Goal: Information Seeking & Learning: Learn about a topic

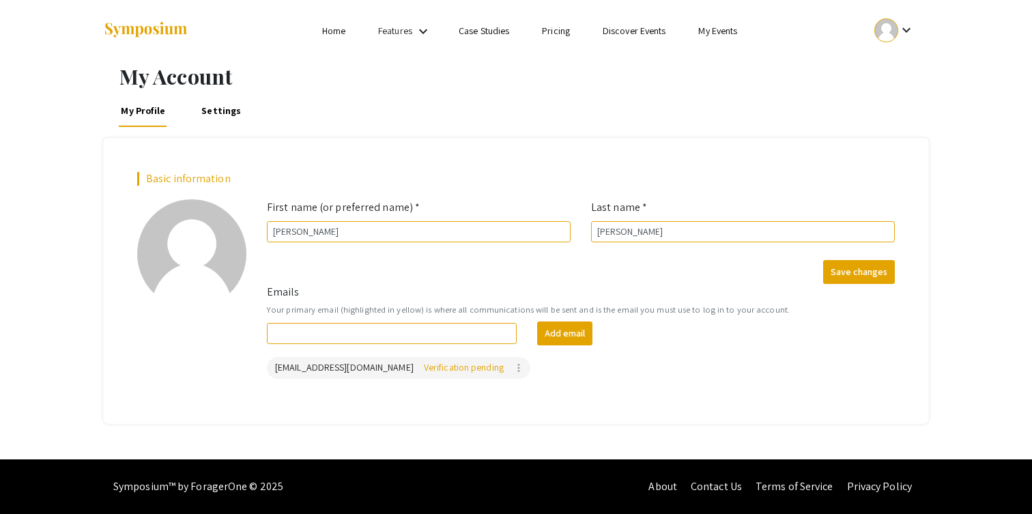
click at [349, 26] on li "Home" at bounding box center [334, 31] width 56 height 16
click at [172, 33] on img at bounding box center [145, 30] width 85 height 18
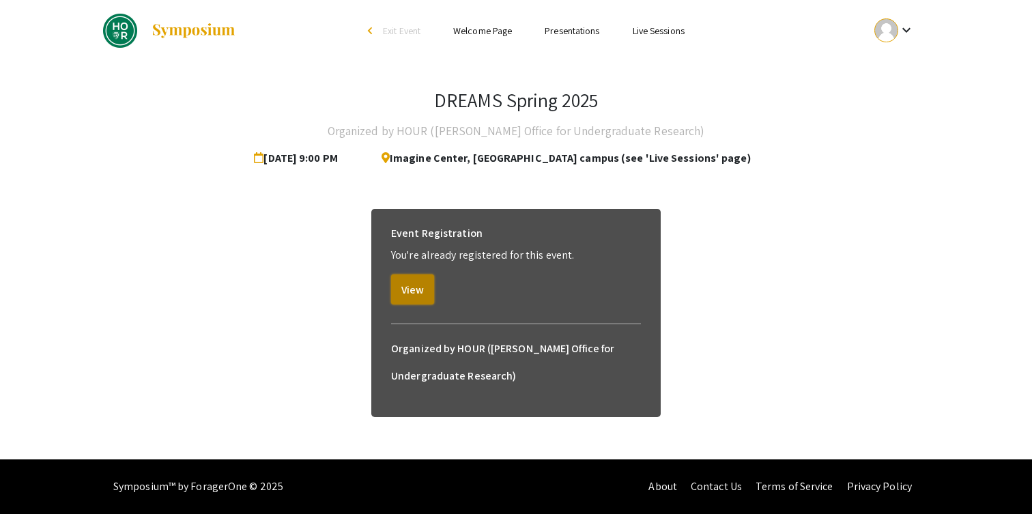
click at [416, 292] on button "View" at bounding box center [412, 289] width 43 height 30
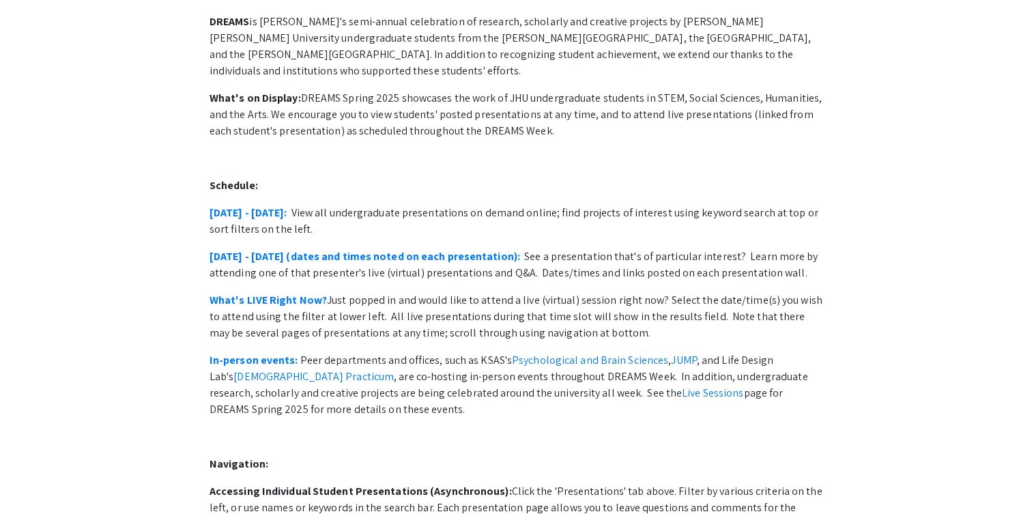
scroll to position [119, 0]
click at [264, 204] on link "[DATE] - [DATE]:" at bounding box center [249, 211] width 78 height 14
click at [619, 89] on p "What's on Display: DREAMS Spring 2025 showcases the work of JHU undergraduate s…" at bounding box center [516, 113] width 613 height 49
click at [635, 149] on p at bounding box center [516, 157] width 613 height 16
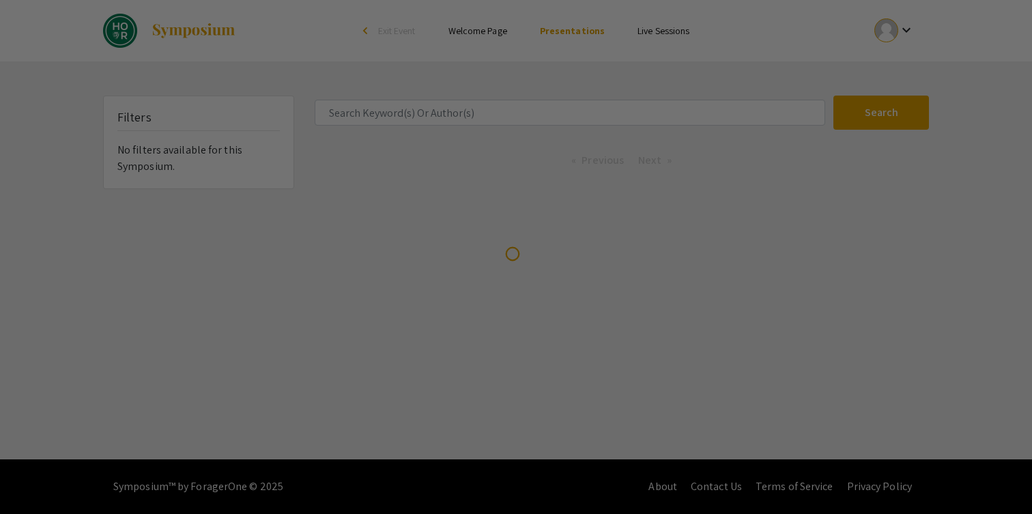
click at [735, 24] on div at bounding box center [516, 257] width 1032 height 514
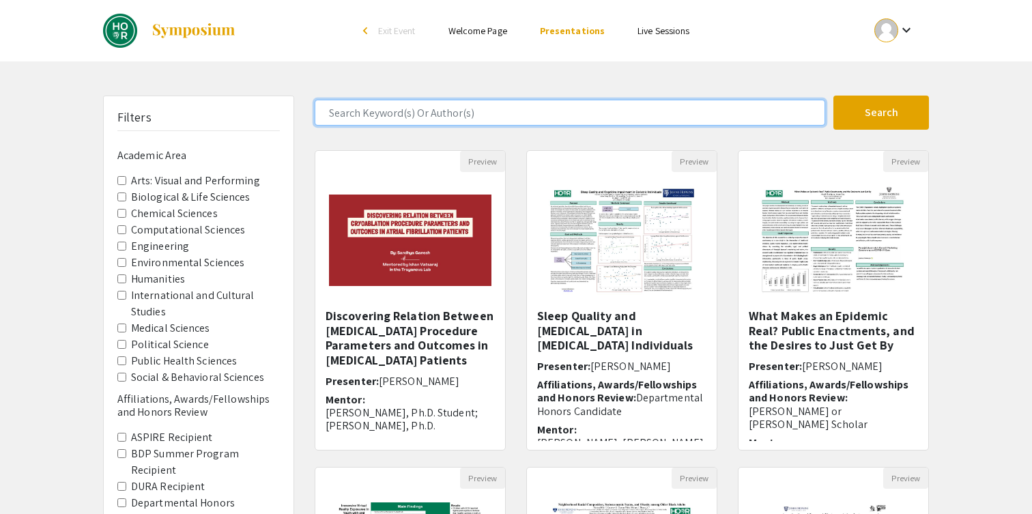
click at [569, 115] on input "Search Keyword(s) Or Author(s)" at bounding box center [570, 113] width 511 height 26
type input "david zhou"
click at [834, 96] on button "Search" at bounding box center [882, 113] width 96 height 34
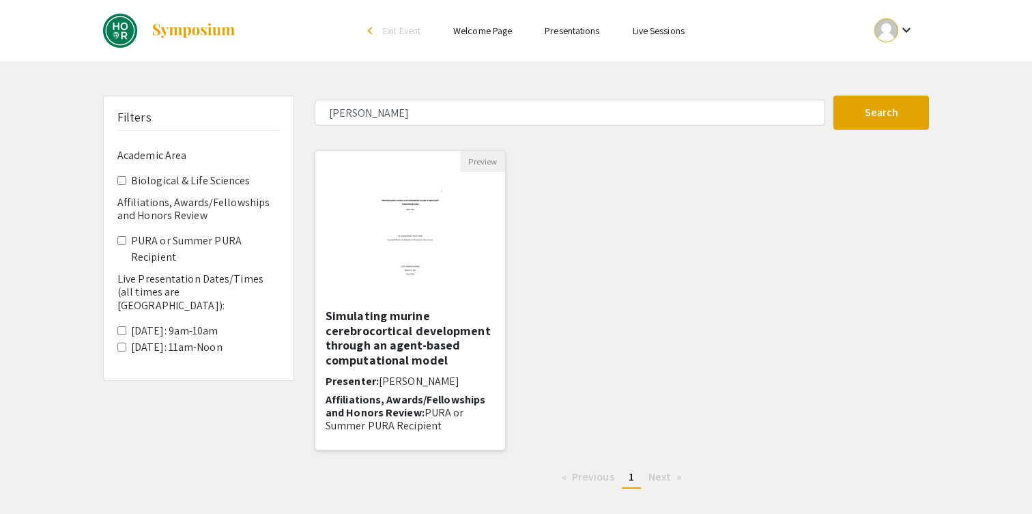
click at [369, 239] on img "Open Presentation <p>Simulating murine cerebrocortical development through an a…" at bounding box center [410, 240] width 112 height 137
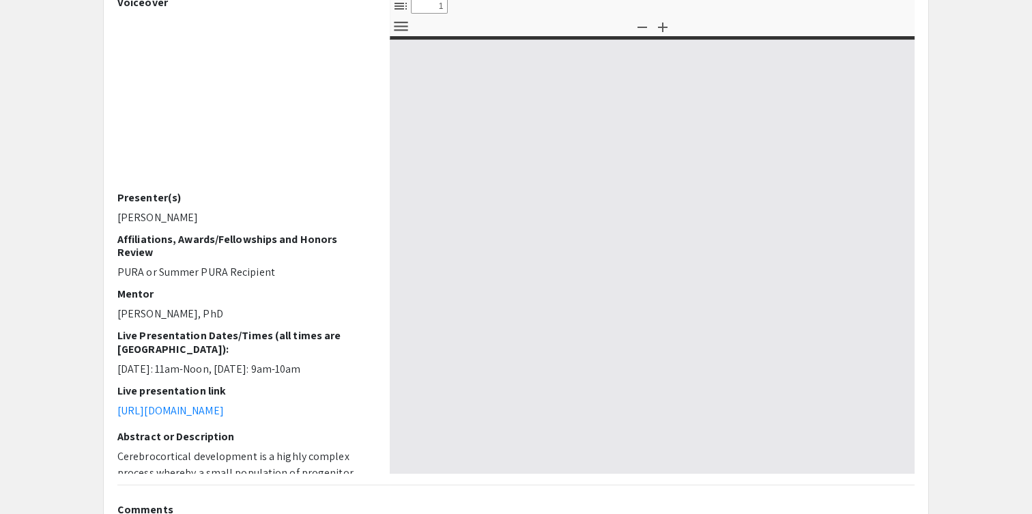
scroll to position [158, 0]
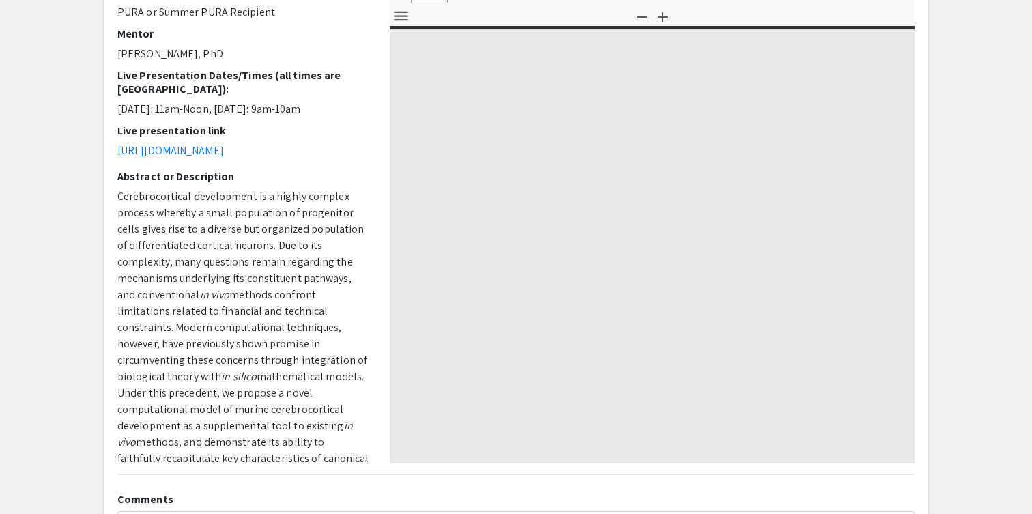
select select "custom"
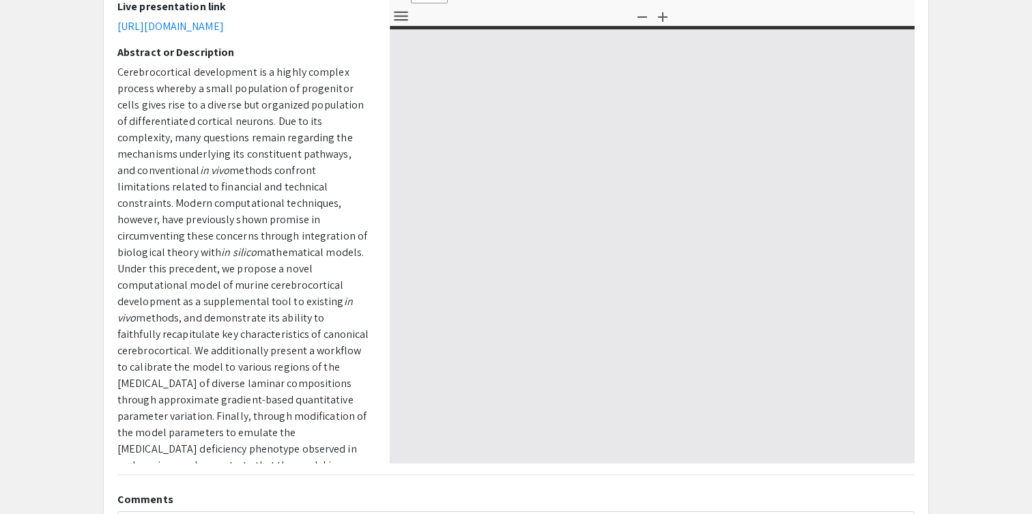
type input "0"
select select "custom"
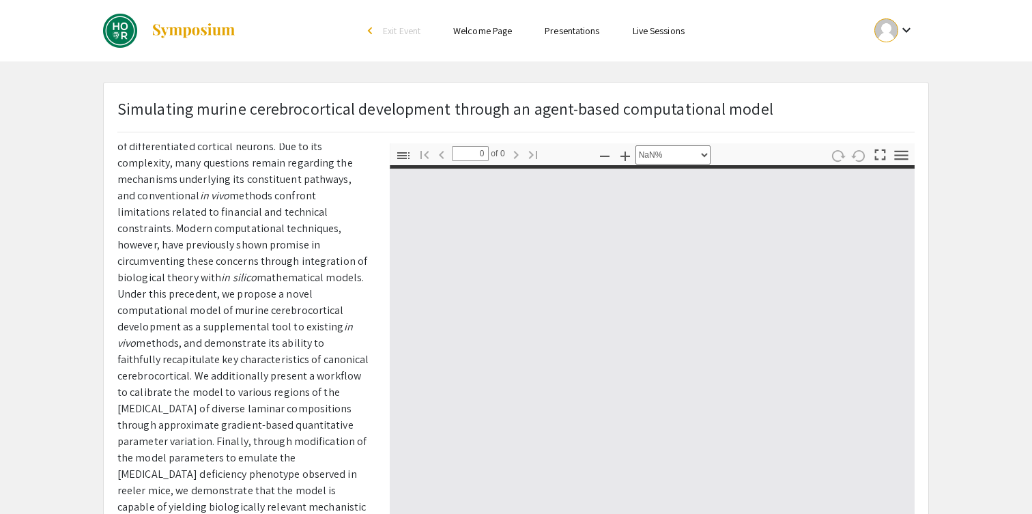
scroll to position [0, 0]
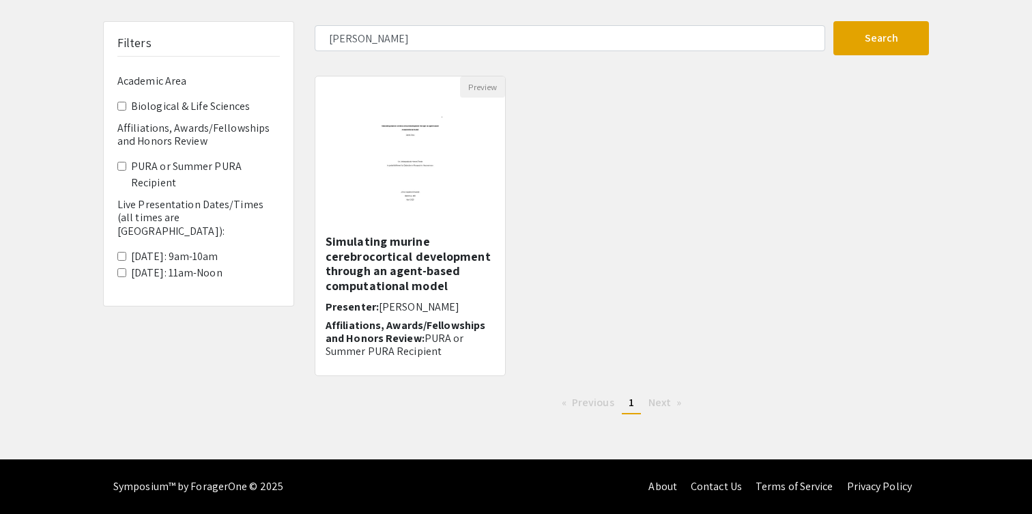
scroll to position [1, 0]
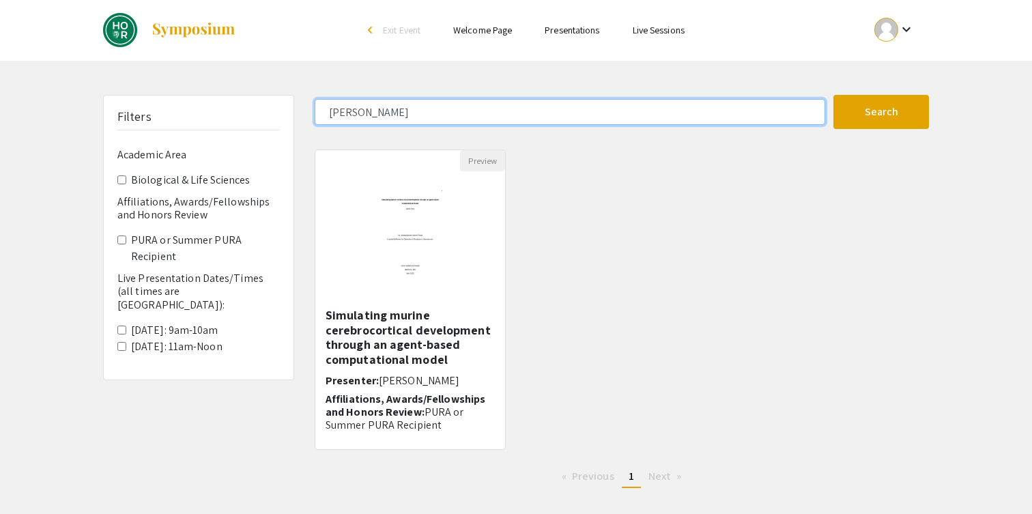
drag, startPoint x: 411, startPoint y: 102, endPoint x: 502, endPoint y: 111, distance: 91.2
click at [502, 111] on input "david zhou" at bounding box center [570, 112] width 511 height 26
type input "william li"
click at [834, 95] on button "Search" at bounding box center [882, 112] width 96 height 34
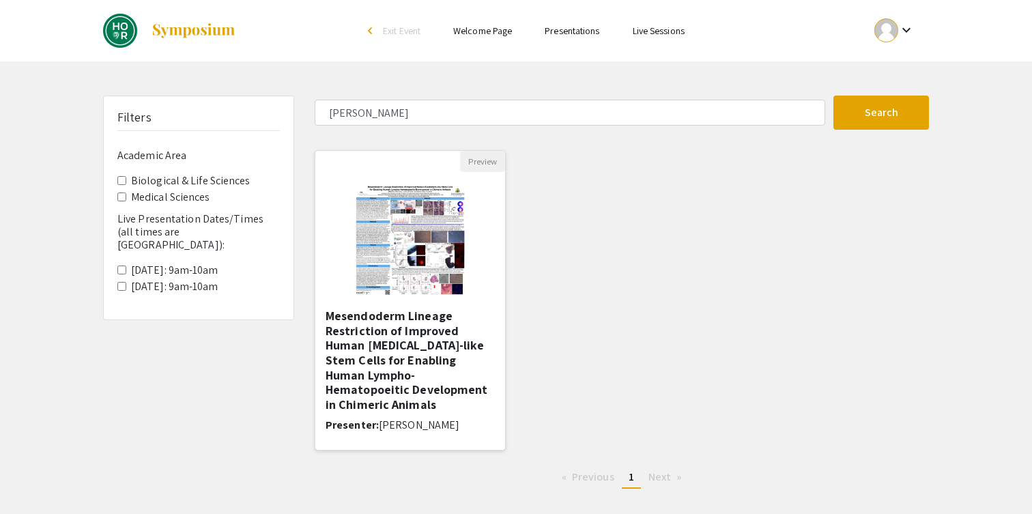
click at [449, 307] on img at bounding box center [410, 240] width 137 height 137
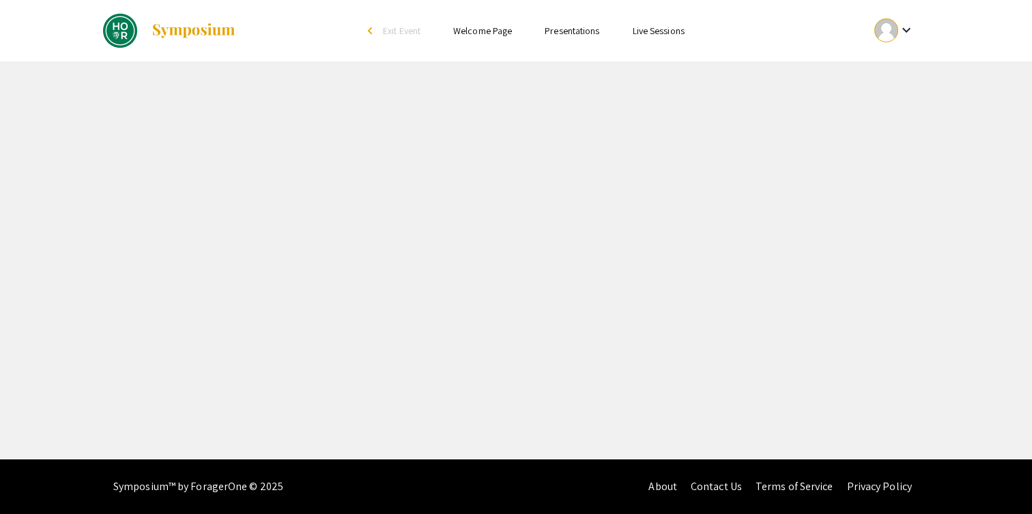
select select "custom"
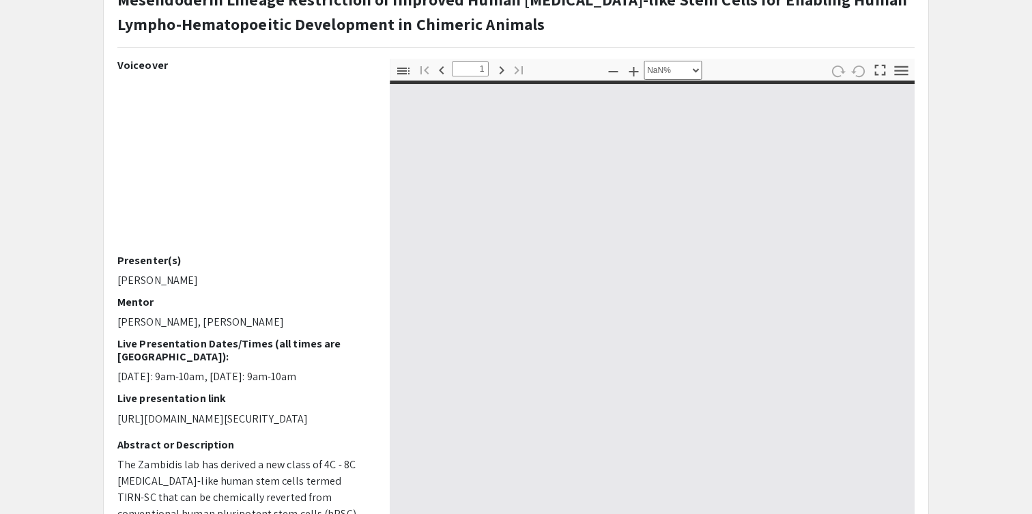
type input "0"
select select "custom"
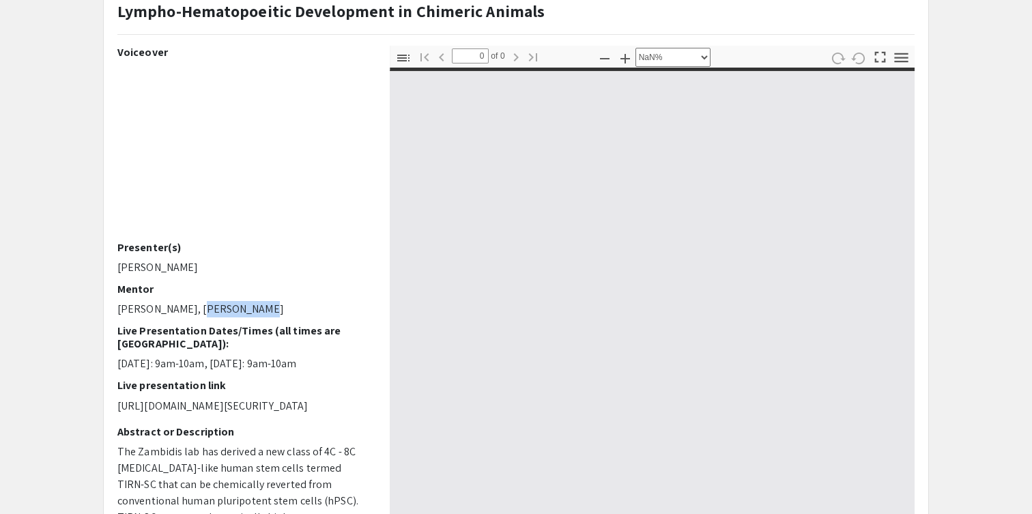
drag, startPoint x: 189, startPoint y: 304, endPoint x: 333, endPoint y: 304, distance: 144.1
click at [333, 304] on p "Elias Zambidis, Willem Buys" at bounding box center [243, 309] width 252 height 16
copy p "Willem Buys"
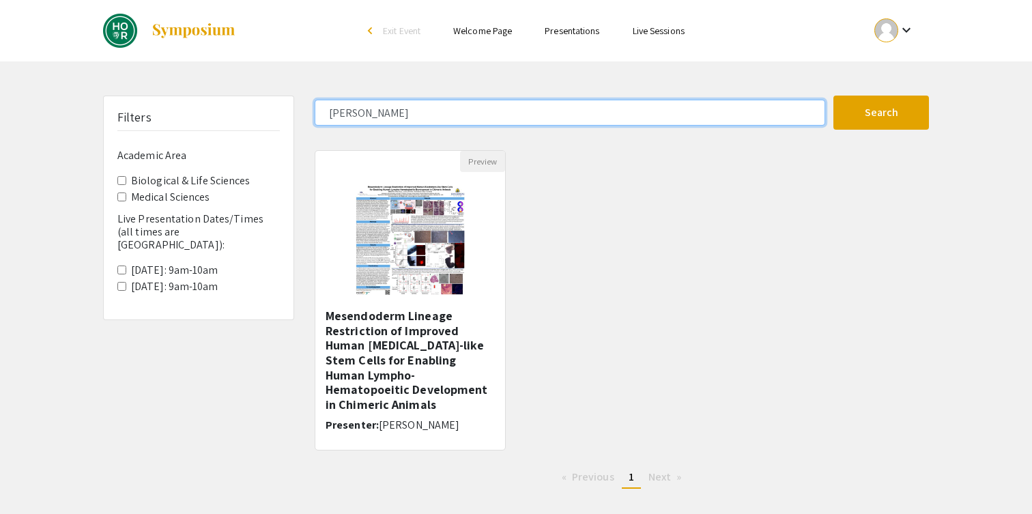
drag, startPoint x: 398, startPoint y: 117, endPoint x: 294, endPoint y: 113, distance: 104.6
click at [294, 113] on div "Filters Academic Area Biological & Life Sciences Medical Sciences Live Presenta…" at bounding box center [516, 298] width 847 height 404
type input "sophia wu"
click at [834, 96] on button "Search" at bounding box center [882, 113] width 96 height 34
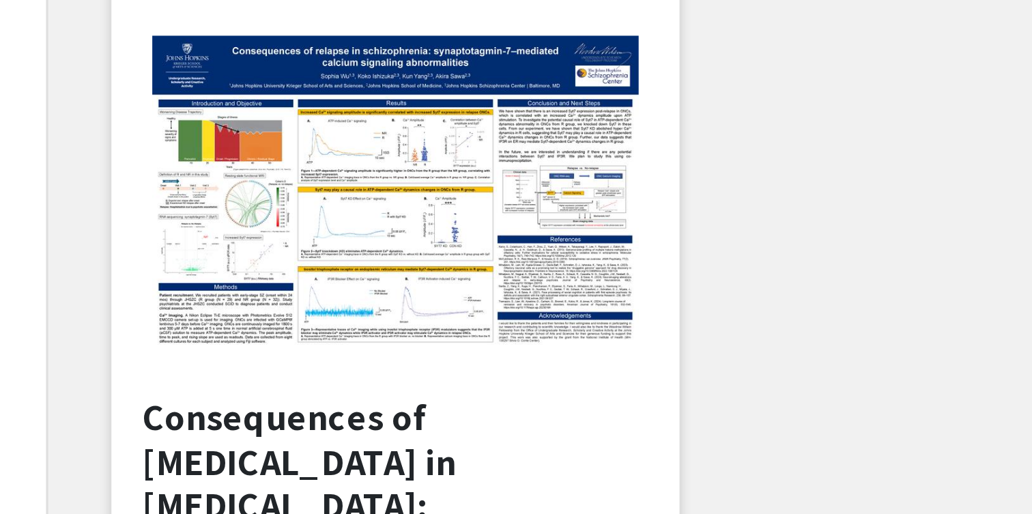
click at [419, 244] on img "Open Presentation <p>Consequences of relapse in schizophrenia: synaptotagmin-7–…" at bounding box center [410, 241] width 190 height 132
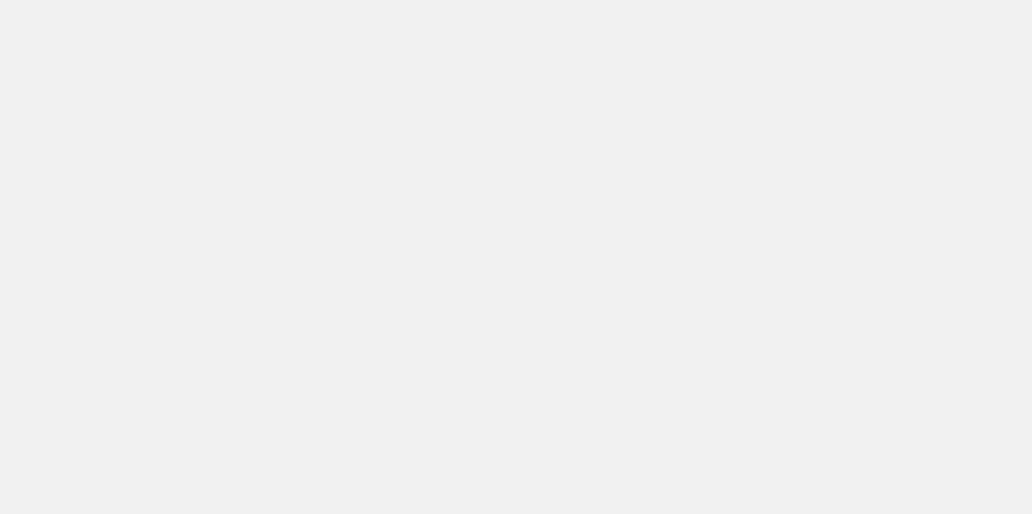
select select "custom"
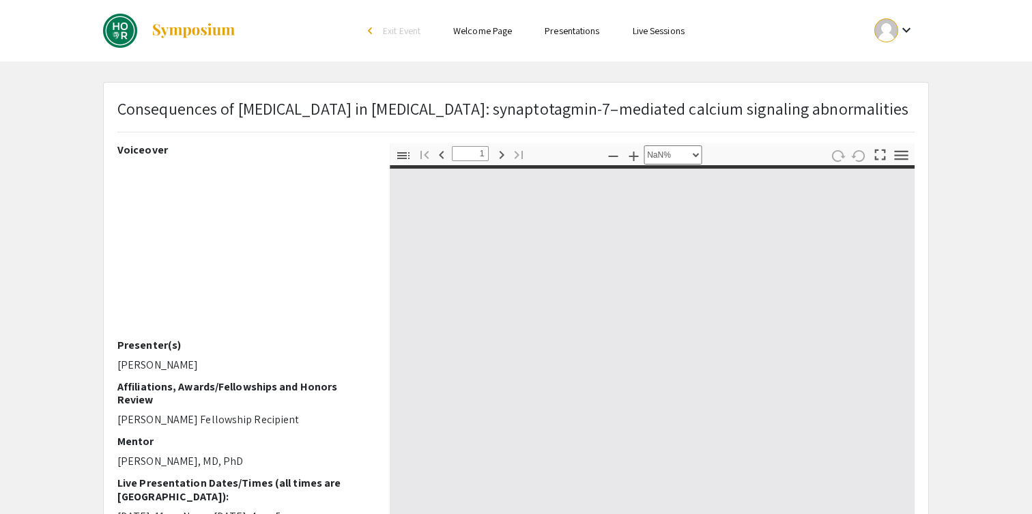
type input "0"
select select "custom"
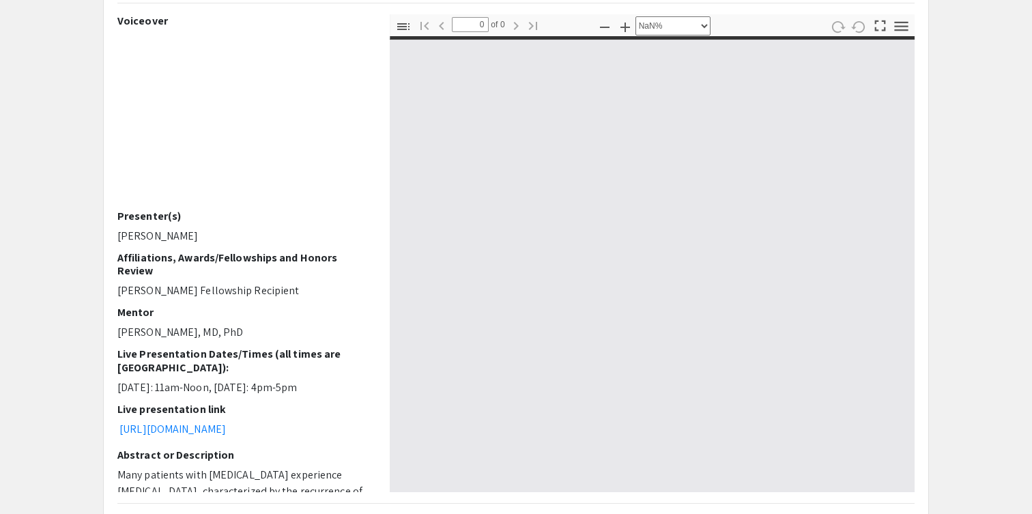
type input "1"
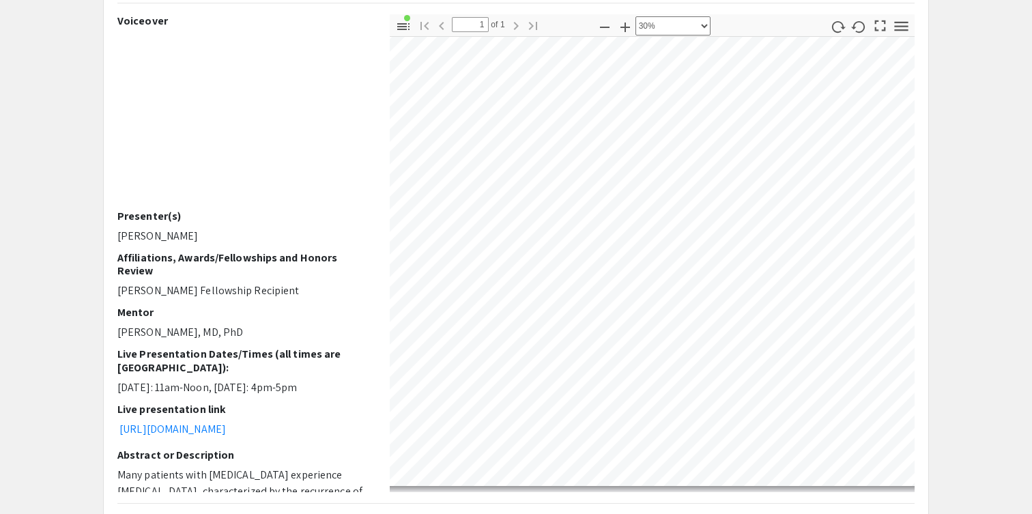
click at [827, 38] on div "Toggle Sidebar Find Go to First Page Previous 1 of 1 Next Go to Last Page Zoom …" at bounding box center [652, 253] width 525 height 478
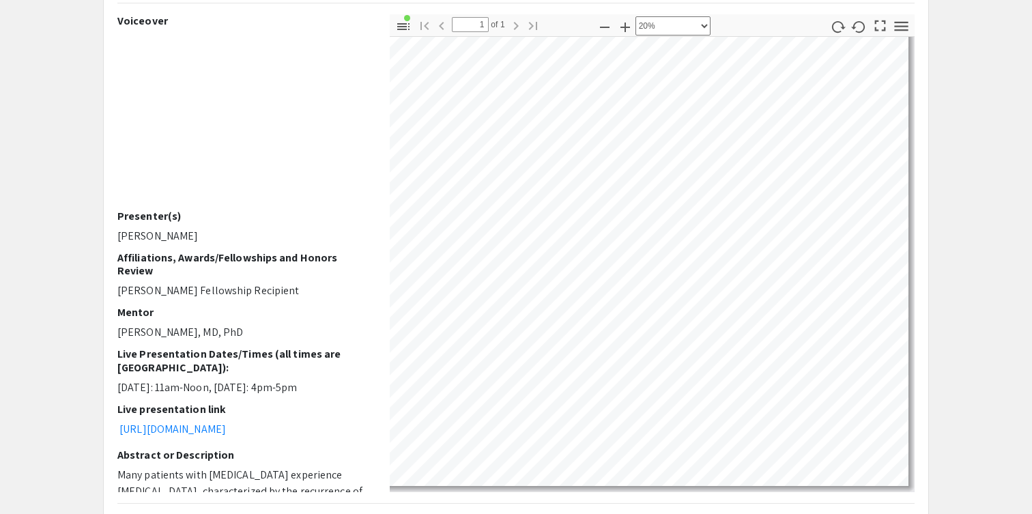
scroll to position [29, 0]
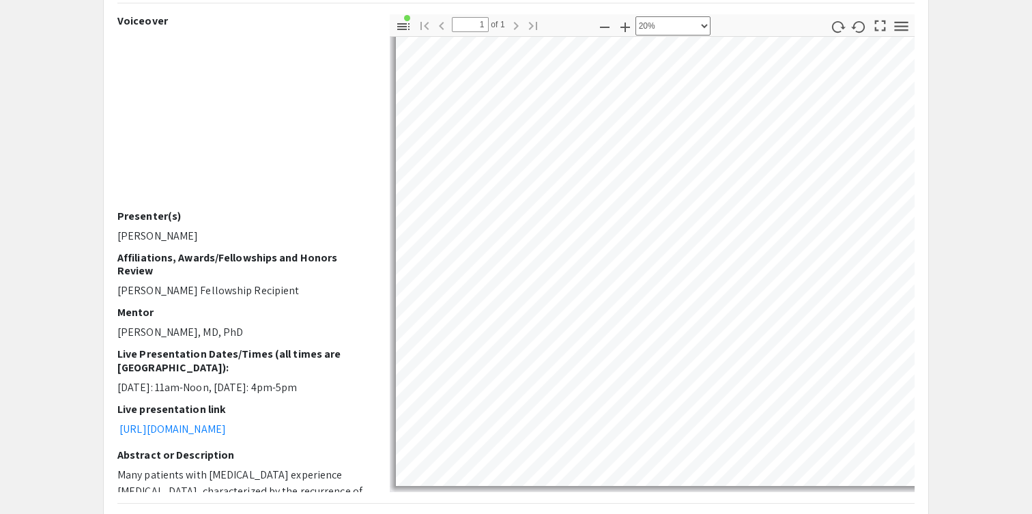
click at [959, 182] on app-presentation "Consequences of relapse in schizophrenia: synaptotagmin-7–mediated calcium sign…" at bounding box center [516, 448] width 1032 height 991
select select "custom"
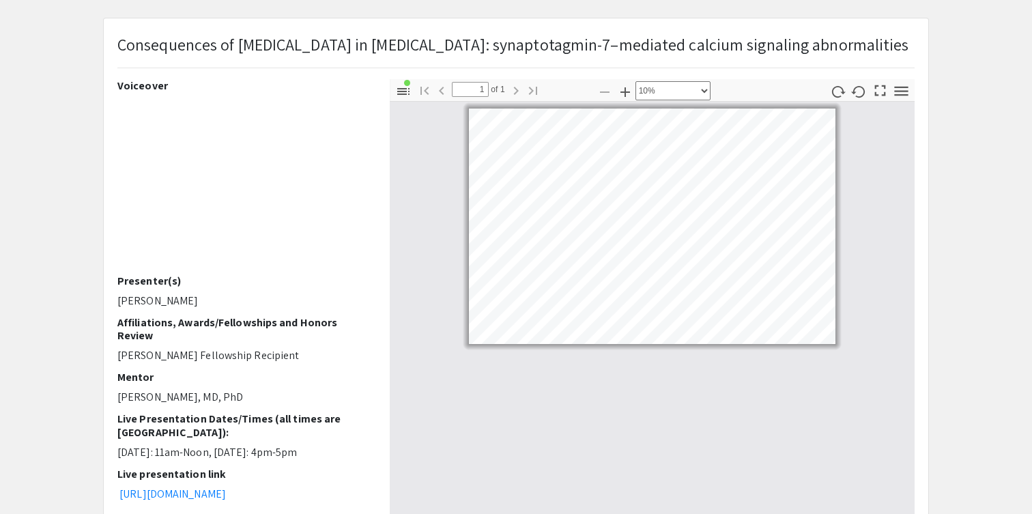
scroll to position [63, 0]
